Goal: Information Seeking & Learning: Learn about a topic

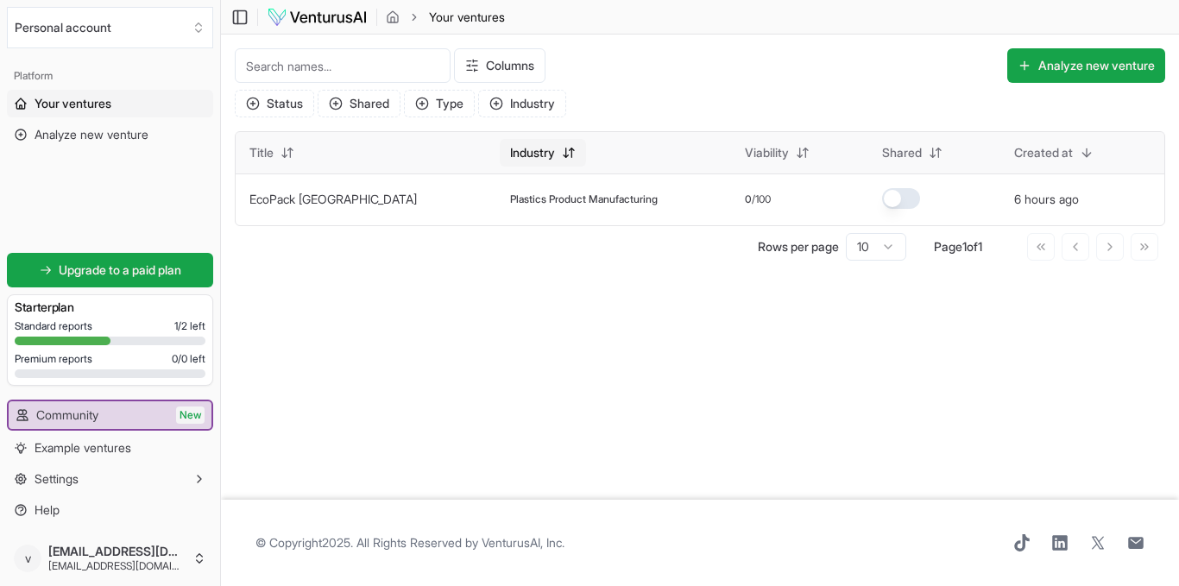
click at [482, 157] on html "We value your privacy We use cookies to enhance your browsing experience, serve…" at bounding box center [589, 293] width 1179 height 586
click at [449, 371] on html "We value your privacy We use cookies to enhance your browsing experience, serve…" at bounding box center [589, 293] width 1179 height 586
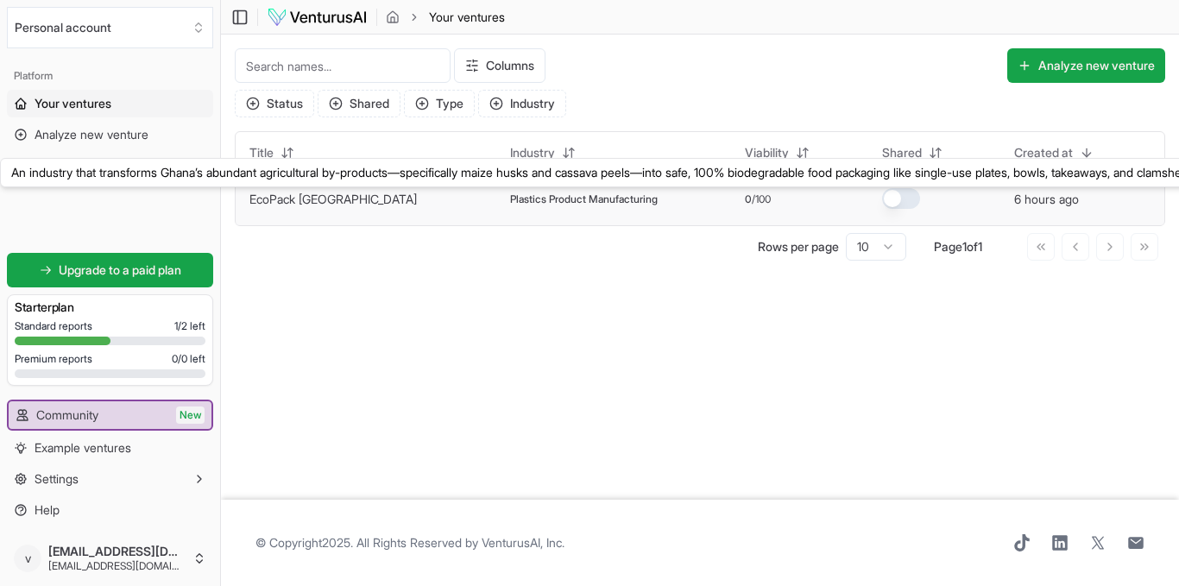
click at [281, 202] on link "EcoPack [GEOGRAPHIC_DATA]" at bounding box center [332, 199] width 167 height 15
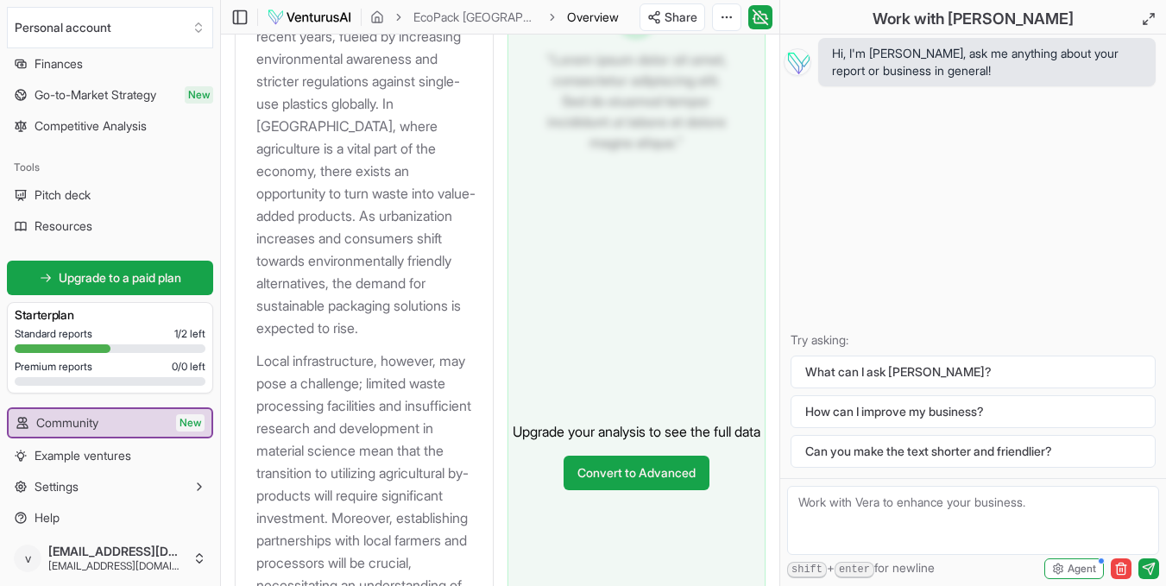
scroll to position [303, 0]
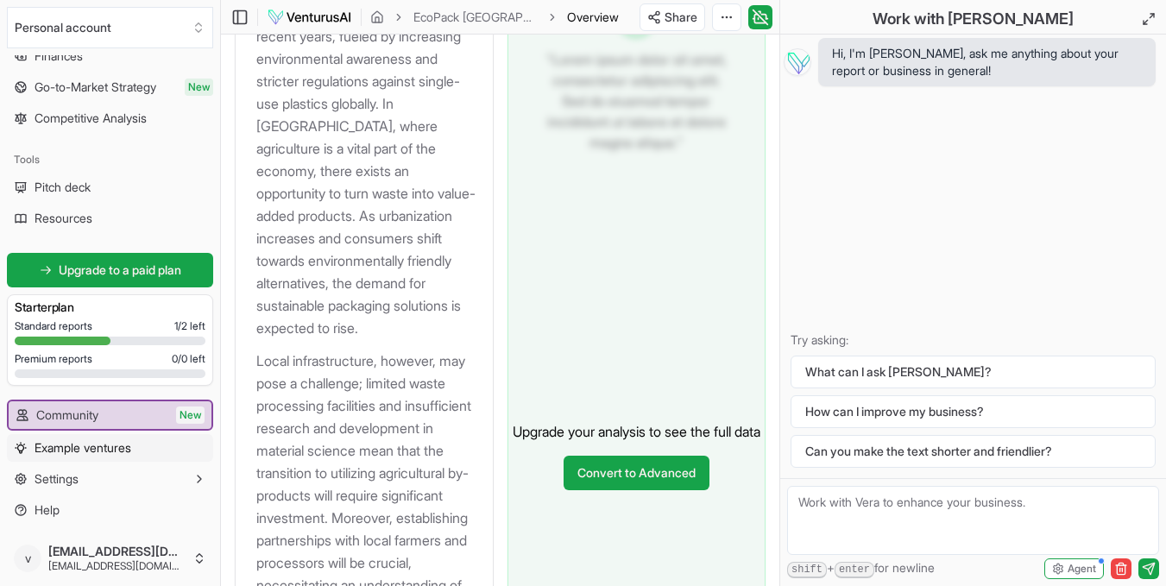
click at [113, 451] on span "Example ventures" at bounding box center [83, 447] width 97 height 17
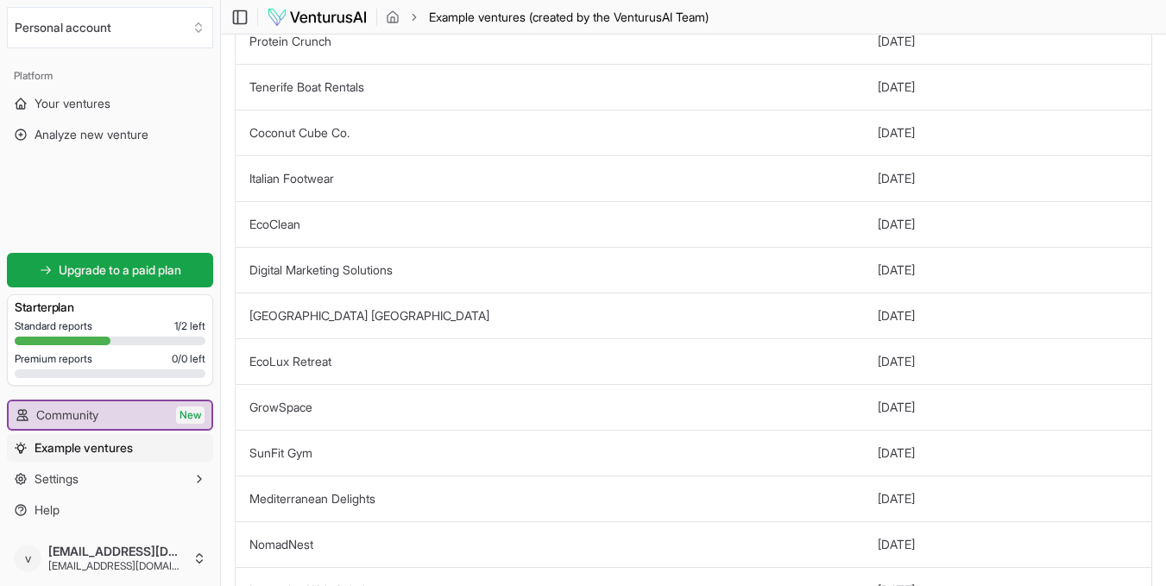
scroll to position [443, 0]
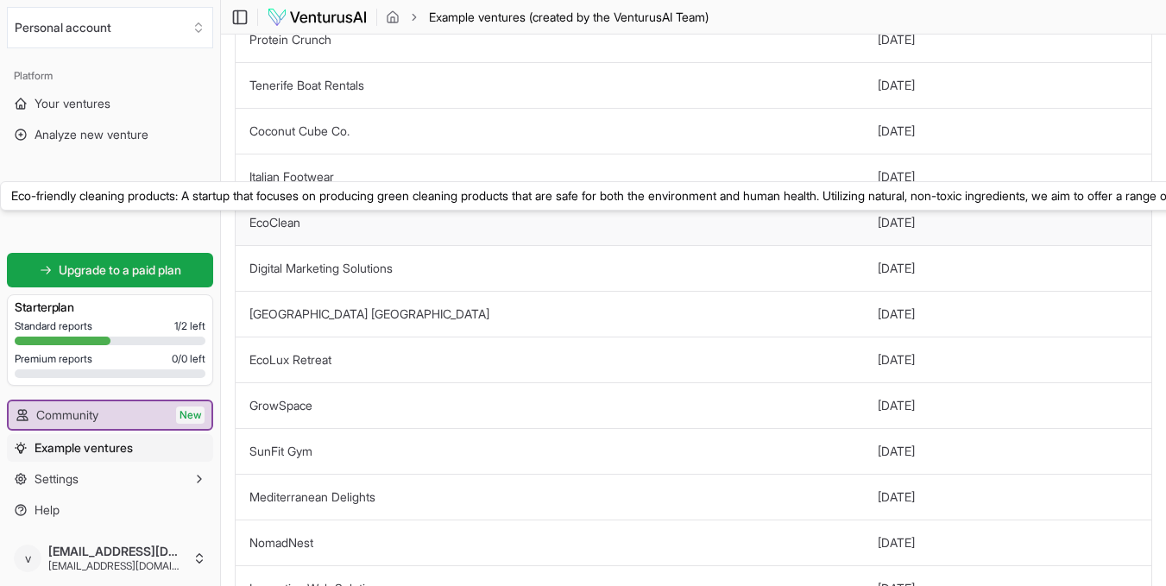
click at [273, 220] on link "EcoClean" at bounding box center [274, 222] width 51 height 15
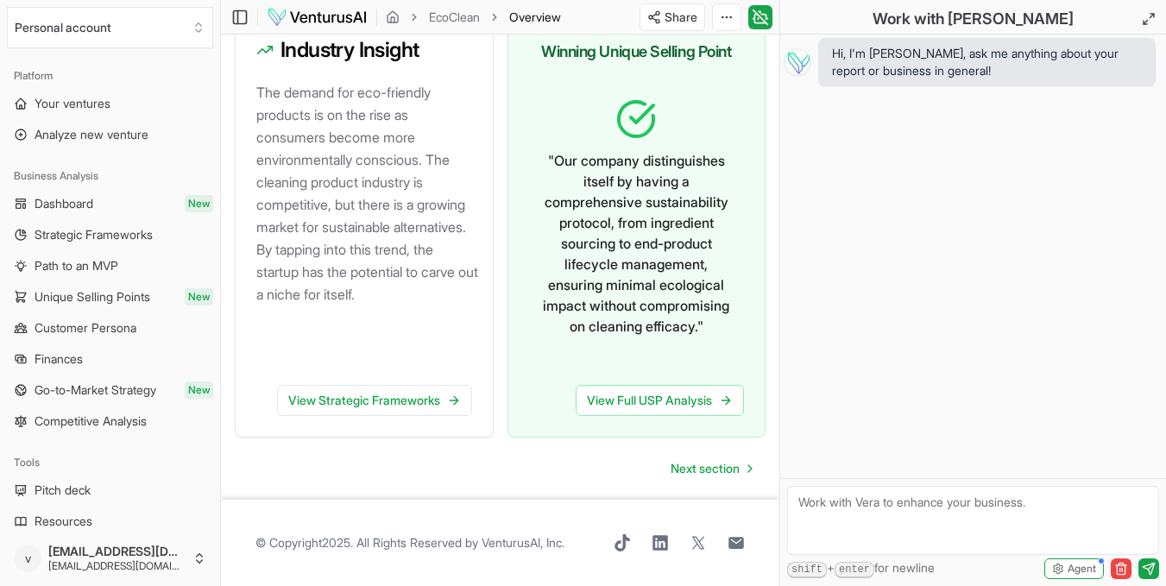
scroll to position [1135, 0]
click at [690, 472] on span "Next section" at bounding box center [704, 468] width 69 height 17
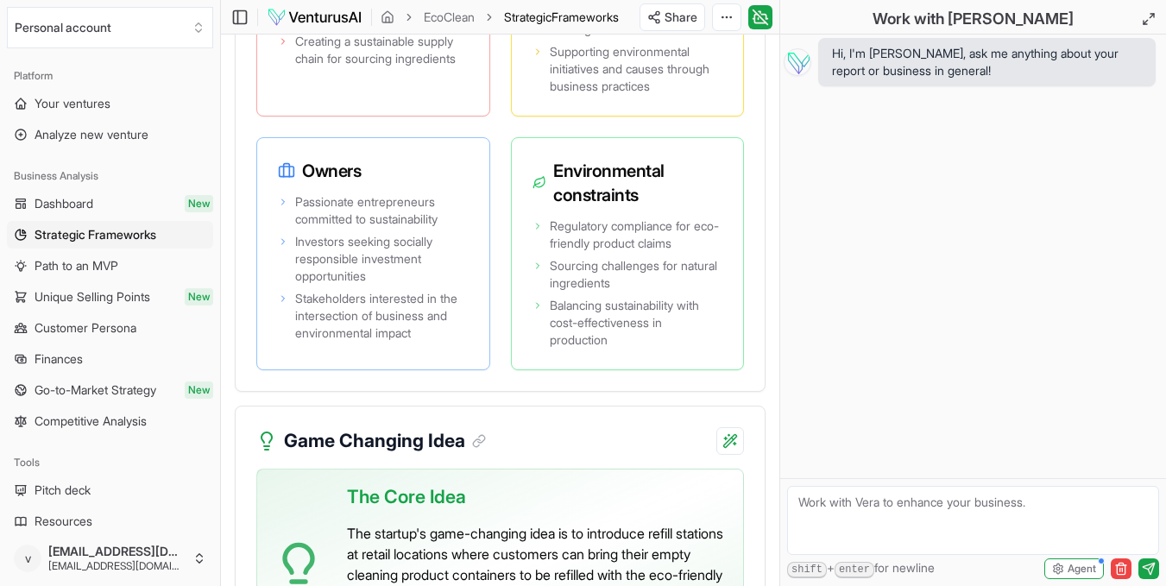
scroll to position [4453, 0]
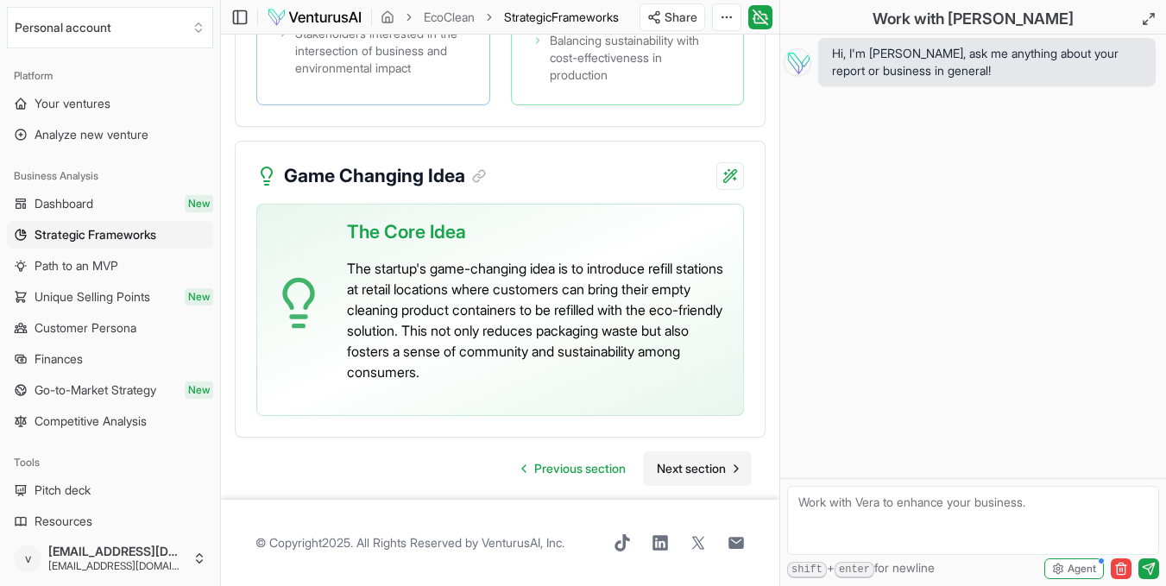
click at [713, 477] on span "Next section" at bounding box center [691, 468] width 69 height 17
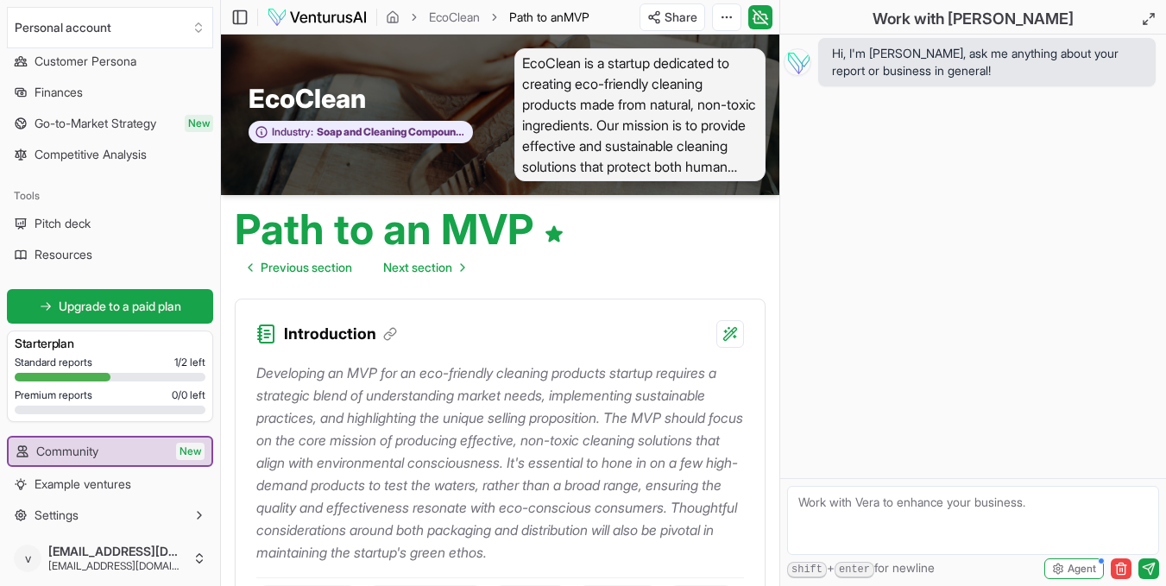
scroll to position [303, 0]
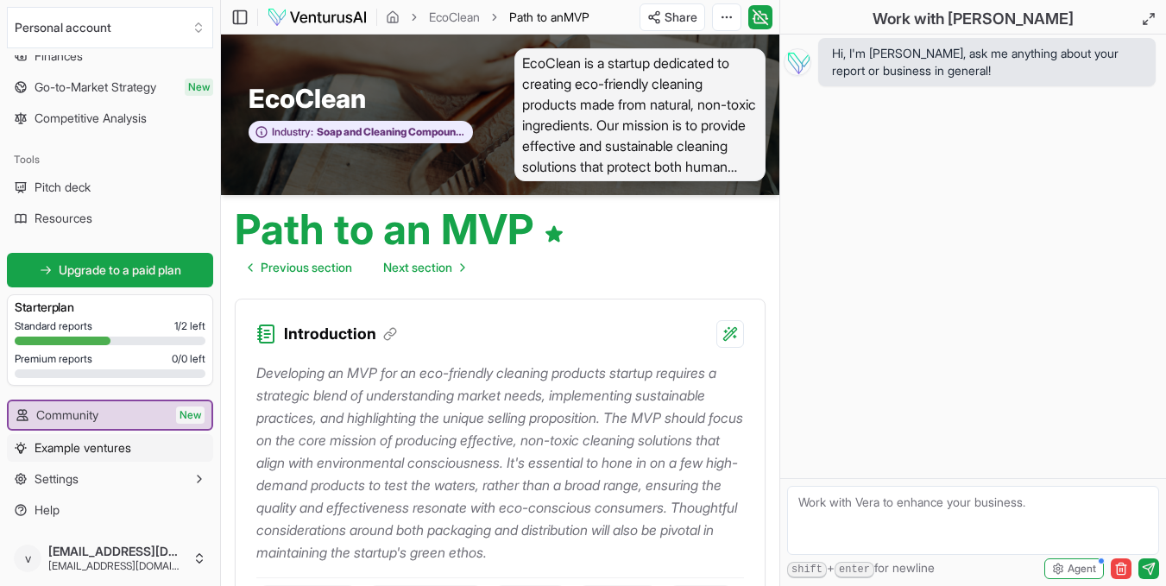
click at [101, 449] on span "Example ventures" at bounding box center [83, 447] width 97 height 17
